Goal: Transaction & Acquisition: Purchase product/service

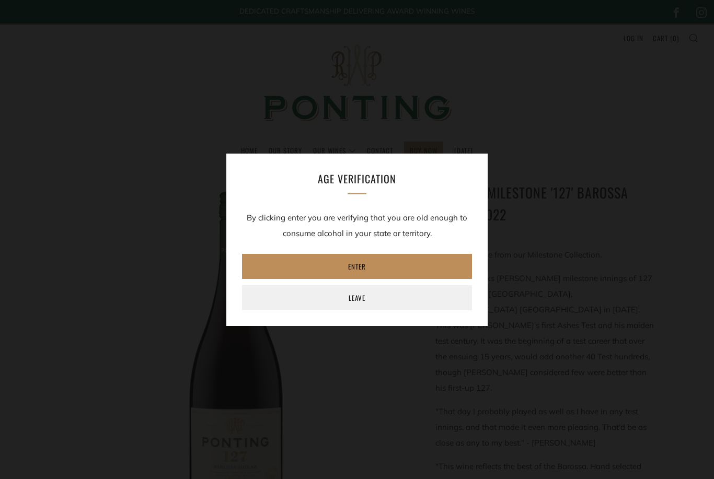
click at [335, 266] on link "Enter" at bounding box center [357, 266] width 230 height 25
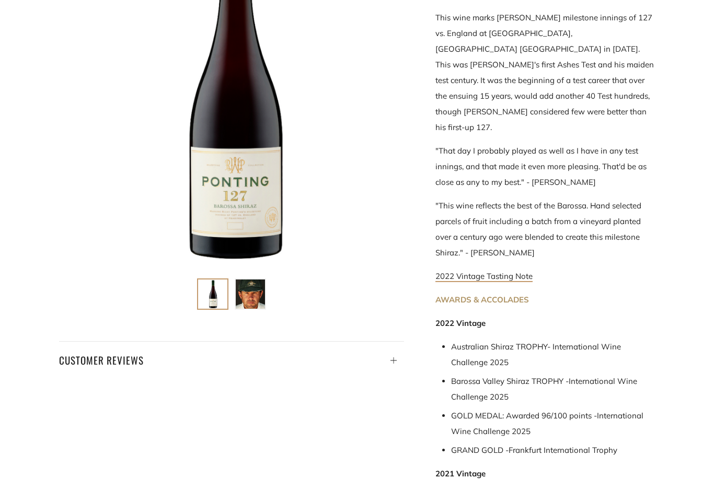
scroll to position [261, 0]
click at [91, 299] on div at bounding box center [231, 115] width 345 height 389
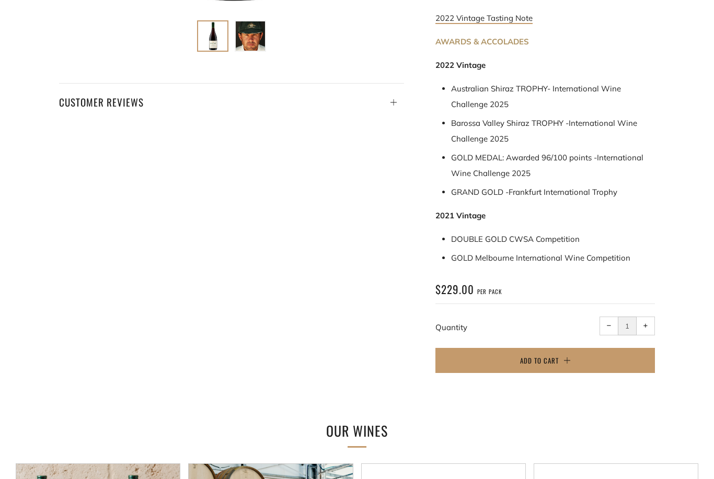
scroll to position [519, 0]
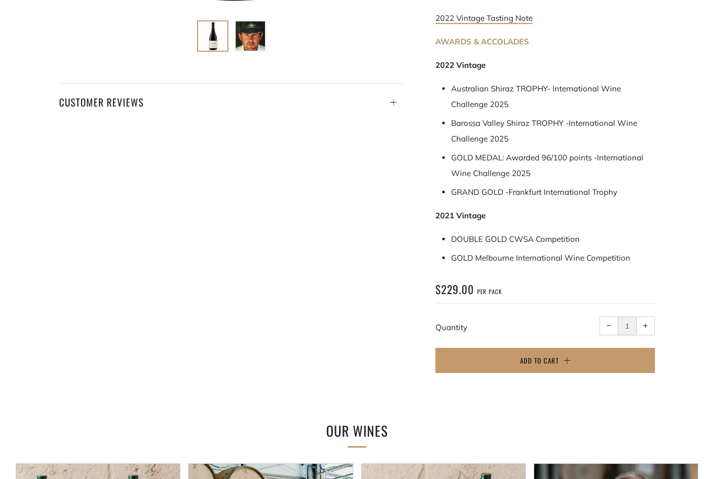
click at [99, 299] on div "Ponting Milestone '127' Barossa Shiraz 2022 The first release from our Mileston…" at bounding box center [341, 24] width 627 height 722
click at [102, 296] on div "Ponting Milestone '127' Barossa Shiraz 2022 The first release from our Mileston…" at bounding box center [341, 24] width 627 height 722
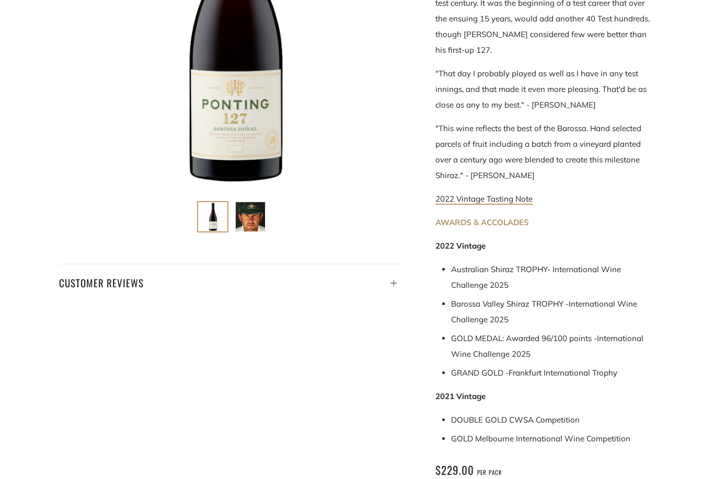
scroll to position [379, 0]
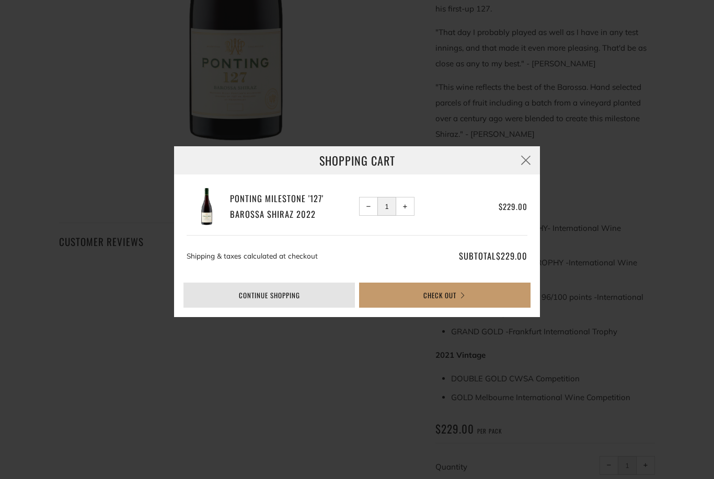
click at [248, 308] on link "Continue shopping" at bounding box center [268, 295] width 171 height 25
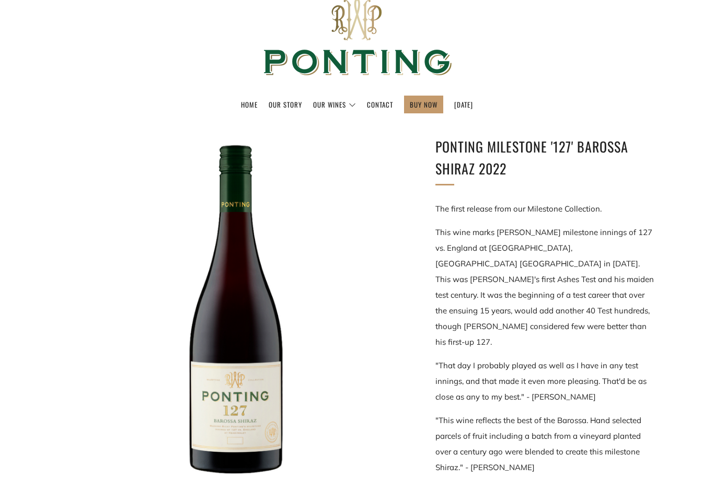
scroll to position [46, 0]
click at [343, 249] on div at bounding box center [231, 308] width 345 height 345
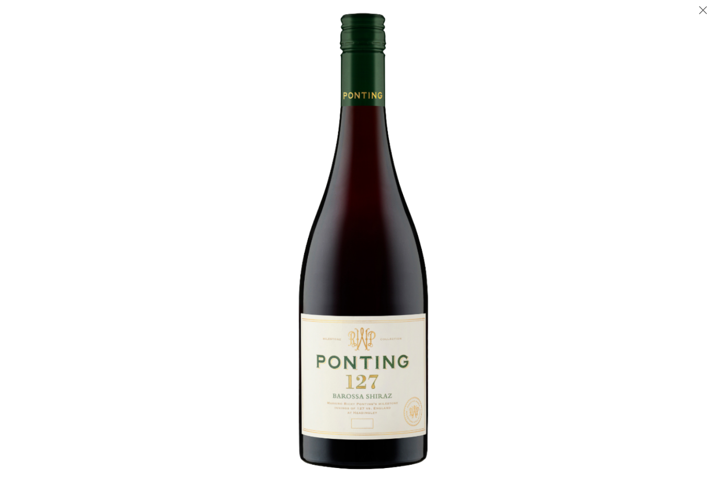
click at [232, 161] on img at bounding box center [357, 239] width 479 height 479
click at [620, 275] on div at bounding box center [475, 239] width 714 height 479
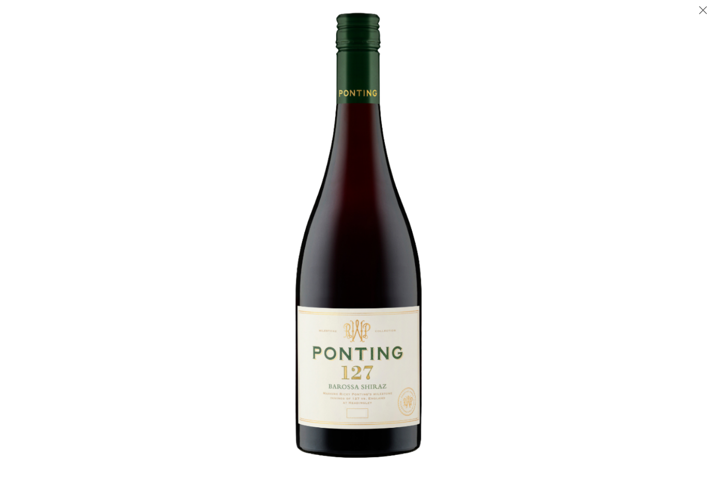
click at [700, 12] on button "Close (Esc)" at bounding box center [703, 11] width 22 height 22
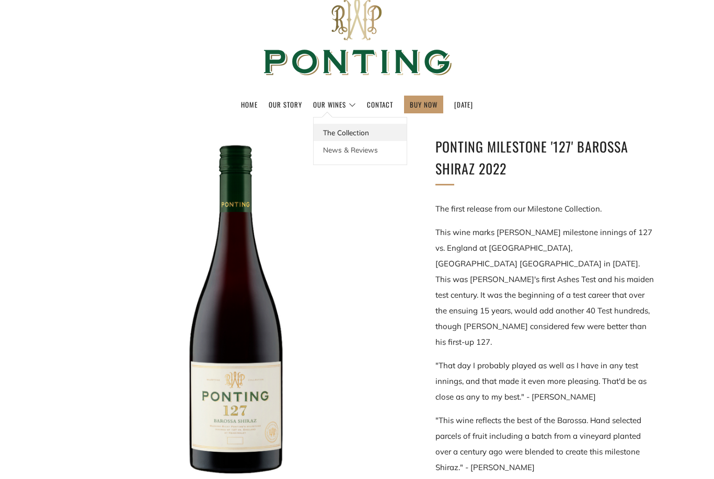
click at [325, 132] on link "The Collection" at bounding box center [359, 132] width 93 height 17
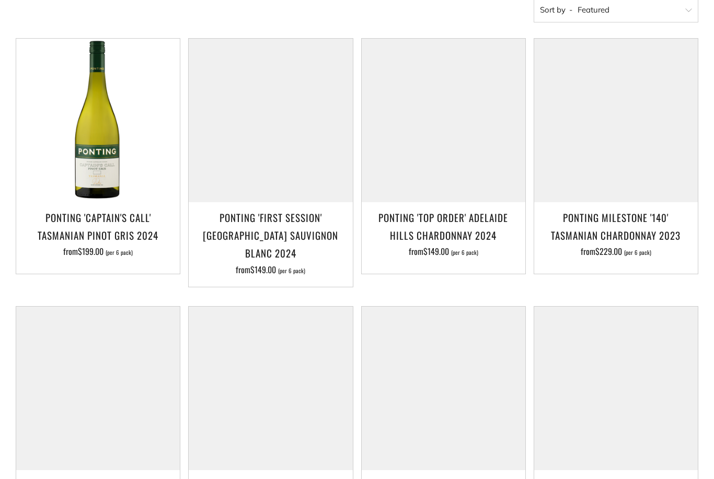
scroll to position [218, 0]
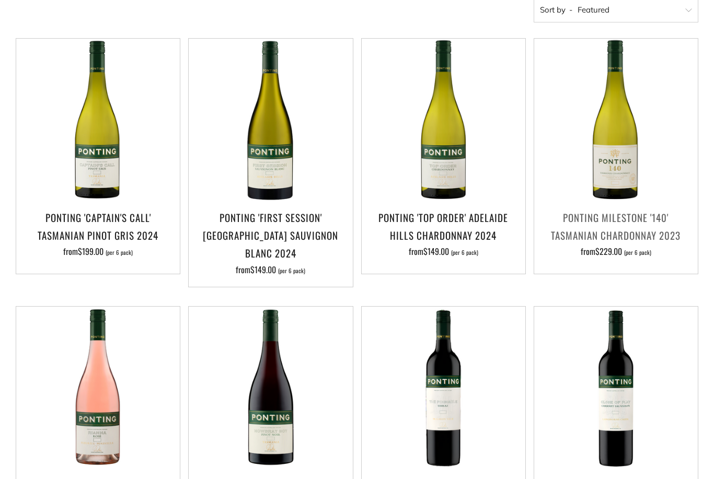
click at [634, 209] on h3 "Ponting Milestone '140' Tasmanian Chardonnay 2023" at bounding box center [615, 226] width 153 height 36
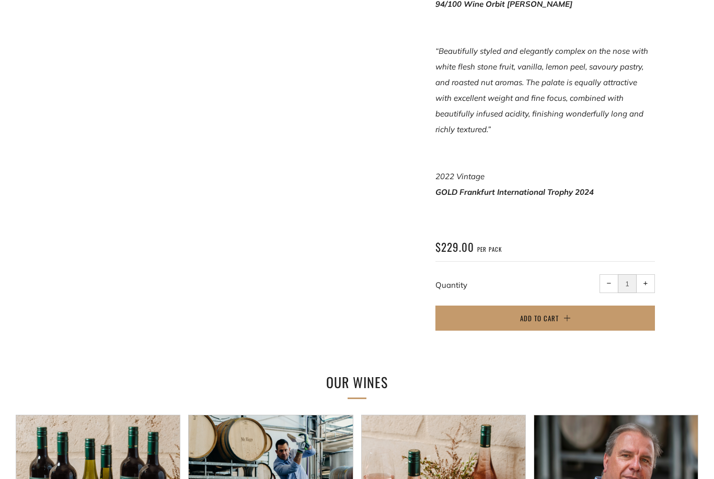
scroll to position [686, 0]
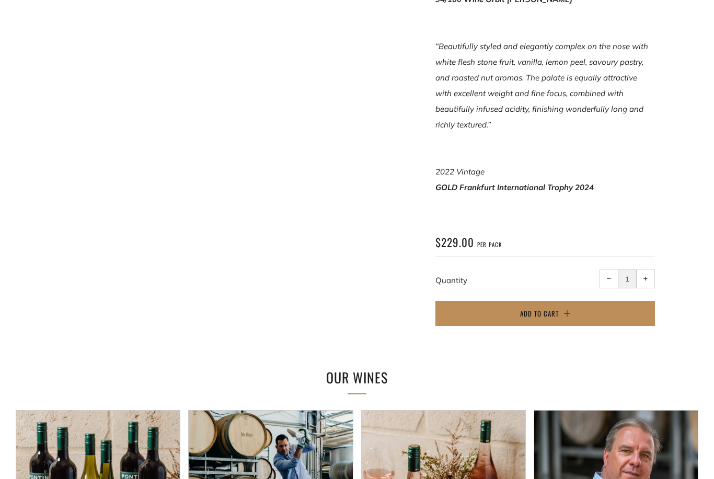
click at [558, 301] on button "Add to Cart" at bounding box center [544, 313] width 219 height 25
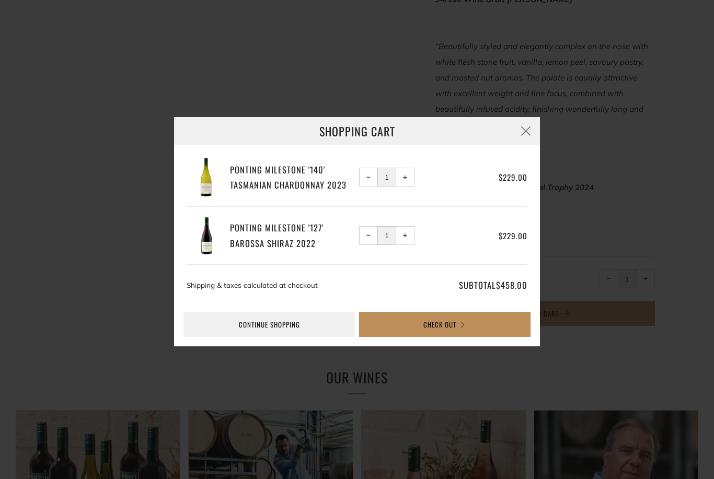
click at [471, 337] on button "Check Out" at bounding box center [444, 324] width 171 height 25
